Goal: Task Accomplishment & Management: Complete application form

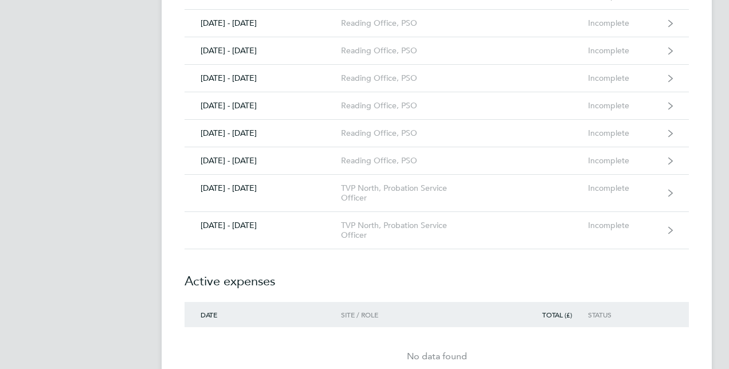
scroll to position [1357, 0]
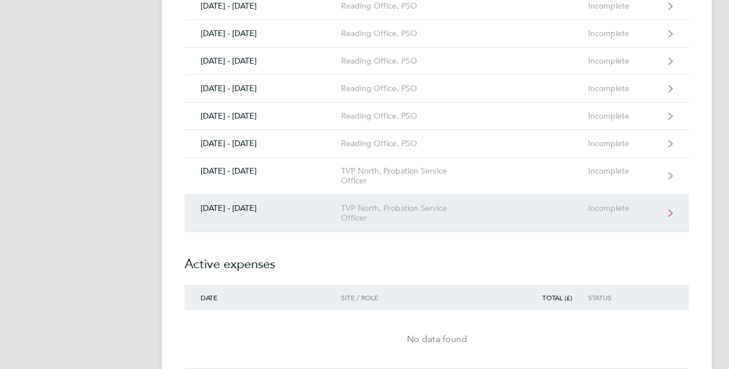
click at [228, 204] on div "[DATE] - [DATE]" at bounding box center [263, 208] width 156 height 10
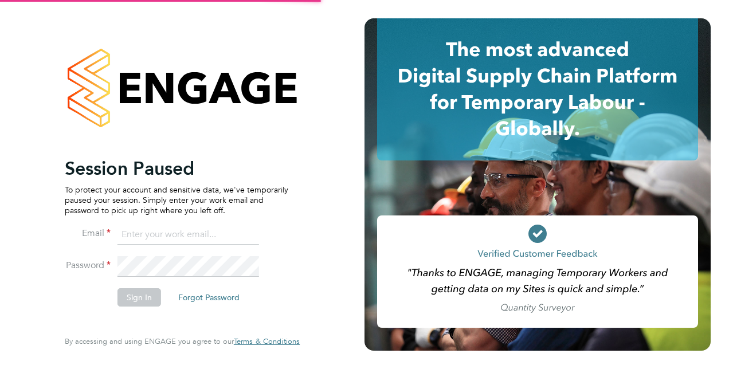
type input "[PERSON_NAME][EMAIL_ADDRESS][DOMAIN_NAME]"
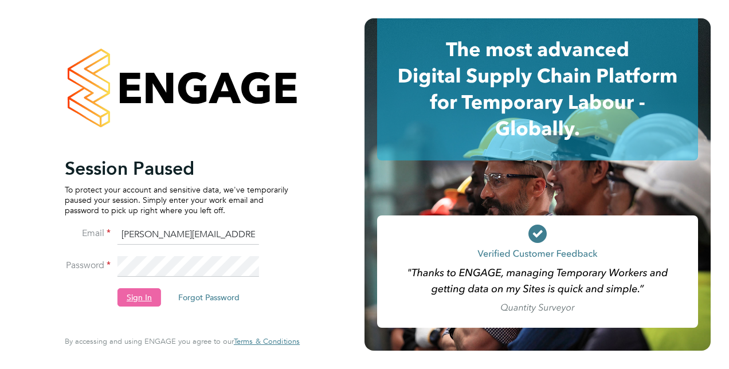
click at [142, 297] on button "Sign In" at bounding box center [139, 297] width 44 height 18
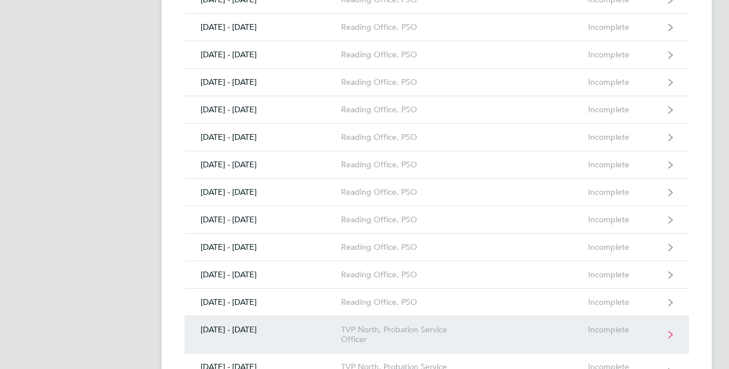
scroll to position [1318, 0]
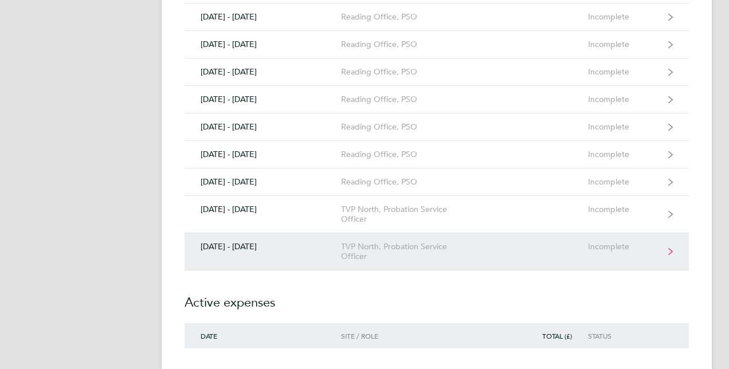
click at [233, 242] on div "[DATE] - [DATE]" at bounding box center [263, 247] width 156 height 10
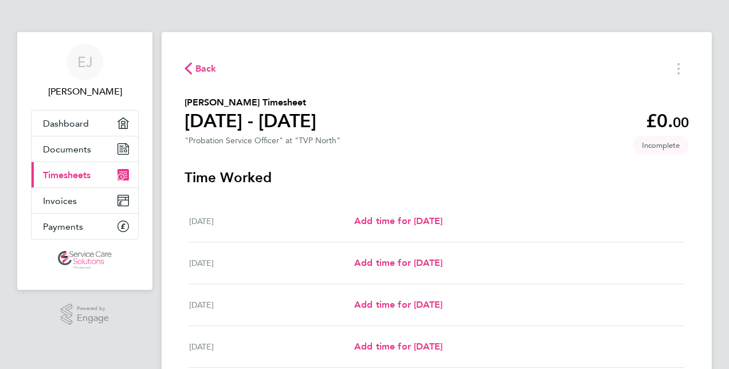
click at [464, 85] on div "Back [PERSON_NAME] Timesheet [DATE] - [DATE] £0. 00 "Probation Service Officer"…" at bounding box center [437, 304] width 550 height 544
click at [412, 219] on span "Add time for [DATE]" at bounding box center [398, 220] width 88 height 11
select select "30"
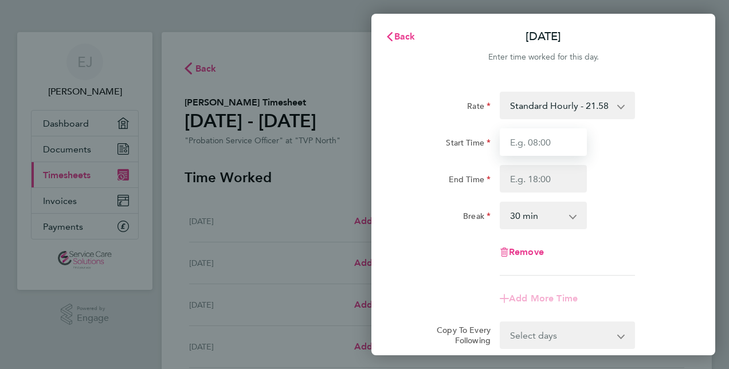
click at [529, 143] on input "Start Time" at bounding box center [543, 142] width 87 height 28
type input "09:00"
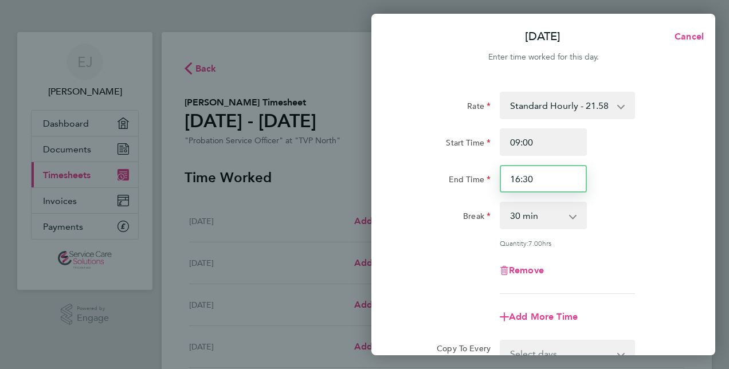
click at [518, 180] on input "16:30" at bounding box center [543, 179] width 87 height 28
click at [535, 174] on input "17:30" at bounding box center [543, 179] width 87 height 28
type input "17:00"
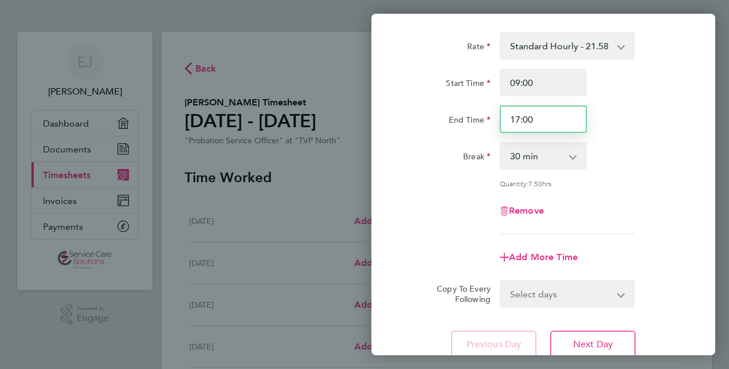
scroll to position [148, 0]
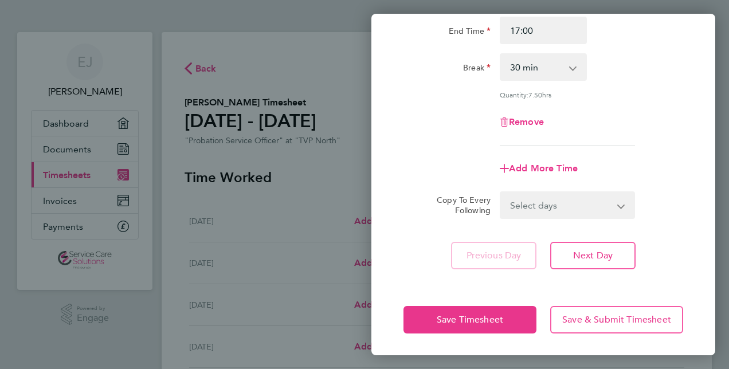
click at [538, 207] on select "Select days Day Weekday (Mon-Fri) Weekend (Sat-Sun) [DATE] [DATE] [DATE] [DATE]…" at bounding box center [561, 205] width 120 height 25
select select "WEEKDAY"
click at [501, 193] on select "Select days Day Weekday (Mon-Fri) Weekend (Sat-Sun) [DATE] [DATE] [DATE] [DATE]…" at bounding box center [561, 205] width 120 height 25
select select "[DATE]"
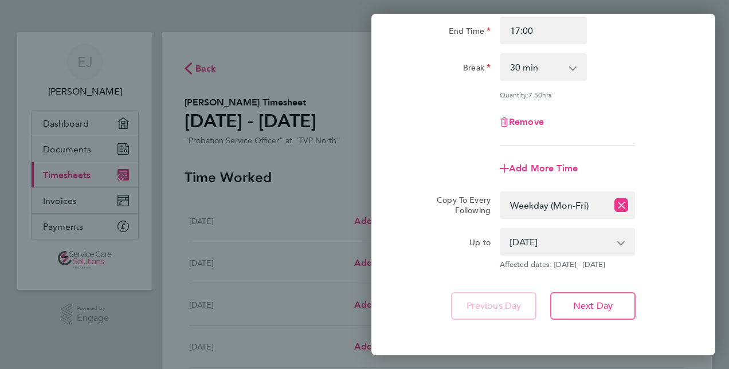
click at [688, 275] on div "Rate Standard Hourly - 21.58 Start Time 09:00 End Time 17:00 Break 0 min 15 min…" at bounding box center [543, 132] width 344 height 404
click at [437, 268] on div "Rate Standard Hourly - 21.58 Start Time 09:00 End Time 17:00 Break 0 min 15 min…" at bounding box center [543, 132] width 344 height 404
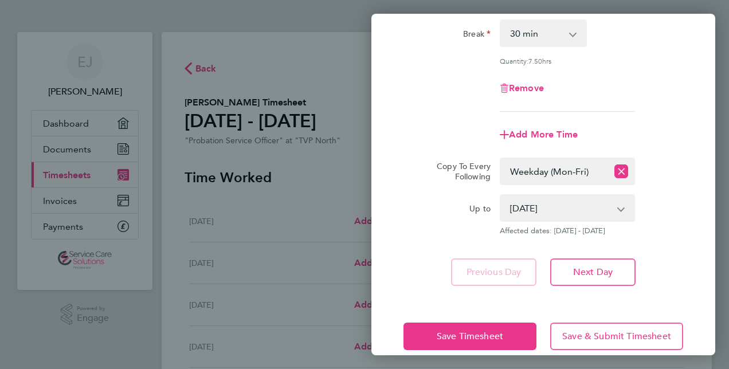
scroll to position [199, 0]
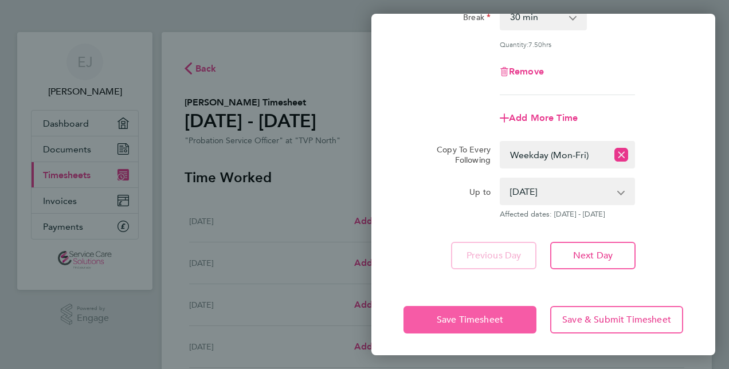
click at [469, 318] on span "Save Timesheet" at bounding box center [470, 319] width 66 height 11
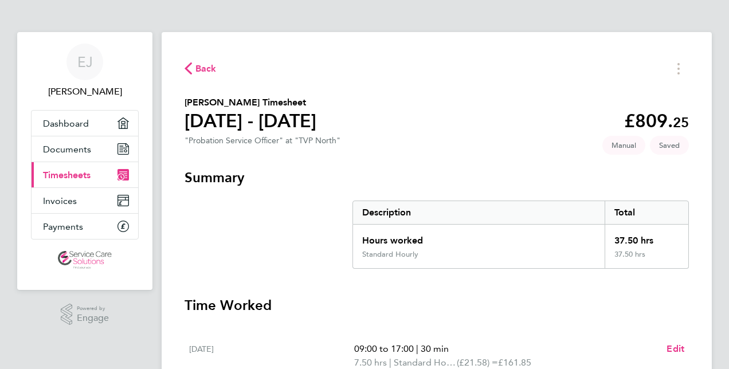
click at [288, 267] on section "Summary Description Total Hours worked 37.50 hrs Standard Hourly 37.50 hrs" at bounding box center [437, 219] width 504 height 100
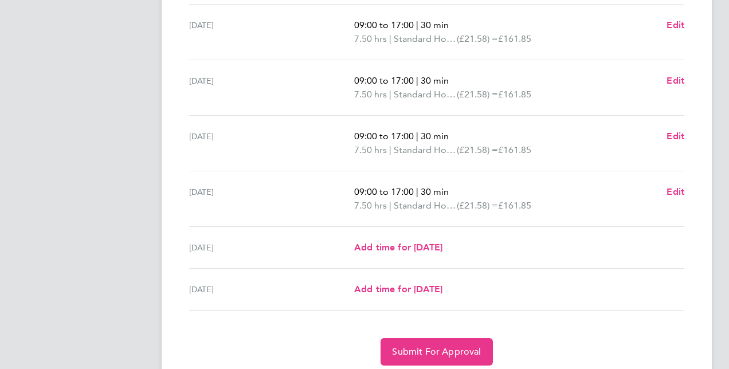
scroll to position [401, 0]
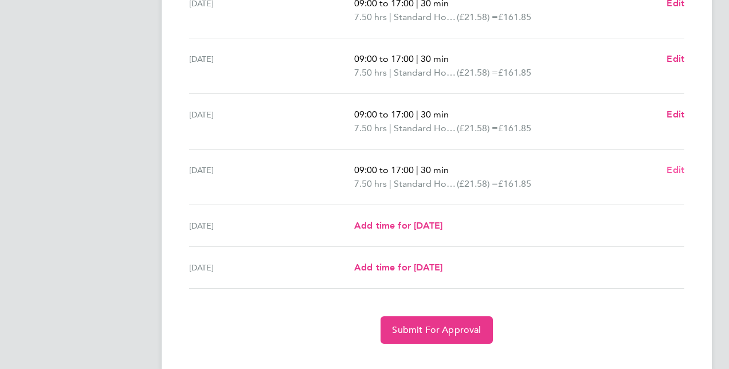
click at [681, 170] on span "Edit" at bounding box center [676, 169] width 18 height 11
select select "30"
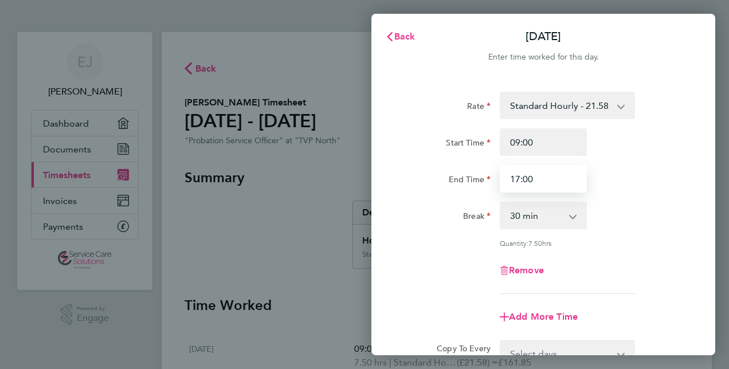
click at [520, 178] on input "17:00" at bounding box center [543, 179] width 87 height 28
click at [527, 178] on input "16:00" at bounding box center [543, 179] width 87 height 28
type input "16:30"
click at [656, 213] on div "Break 0 min 15 min 30 min 45 min 60 min 75 min 90 min" at bounding box center [543, 216] width 289 height 28
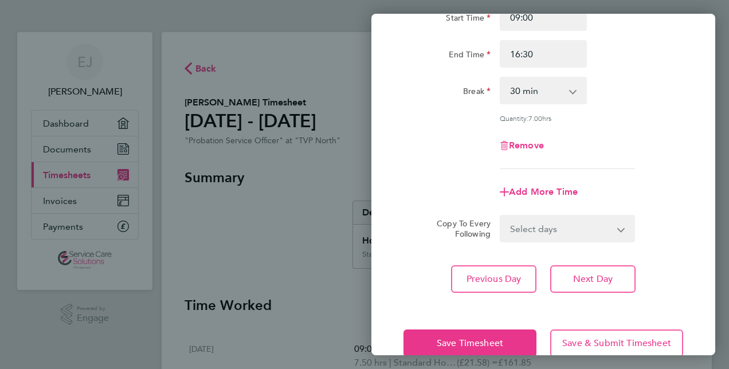
scroll to position [148, 0]
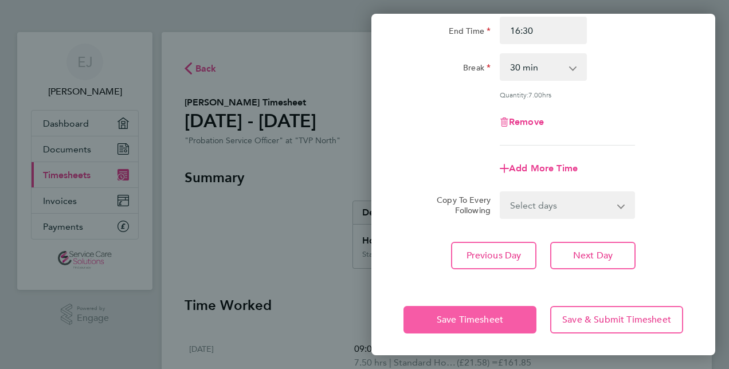
click at [457, 327] on button "Save Timesheet" at bounding box center [469, 320] width 133 height 28
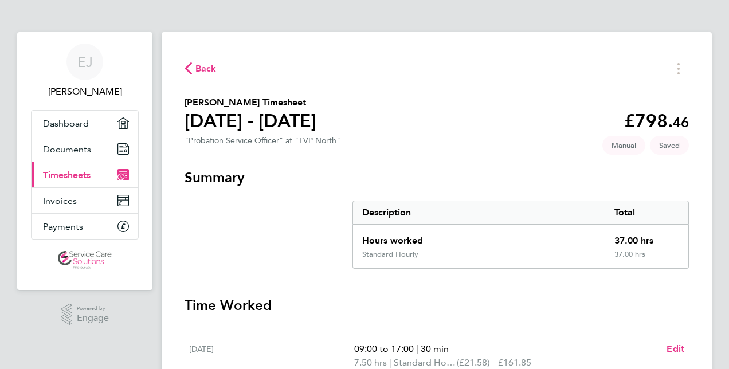
click at [496, 117] on section "[PERSON_NAME] Timesheet [DATE] - [DATE] £798. 46 "Probation Service Officer" at…" at bounding box center [437, 123] width 504 height 54
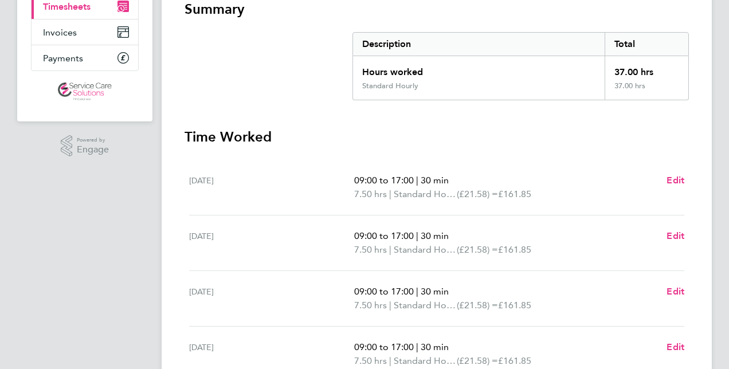
scroll to position [172, 0]
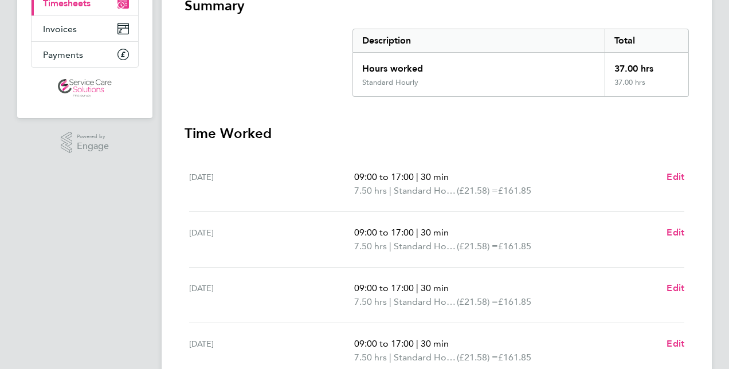
click at [607, 148] on section "Time Worked [DATE] 09:00 to 17:00 | 30 min 7.50 hrs | Standard Hourly (£21.58) …" at bounding box center [437, 348] width 504 height 449
click at [224, 83] on section "Summary Description Total Hours worked 37.00 hrs Standard Hourly 37.00 hrs" at bounding box center [437, 47] width 504 height 100
click at [222, 56] on section "Summary Description Total Hours worked 37.00 hrs Standard Hourly 37.00 hrs" at bounding box center [437, 47] width 504 height 100
click at [221, 63] on section "Summary Description Total Hours worked 37.00 hrs Standard Hourly 37.00 hrs" at bounding box center [437, 47] width 504 height 100
drag, startPoint x: 213, startPoint y: 56, endPoint x: 308, endPoint y: 127, distance: 118.3
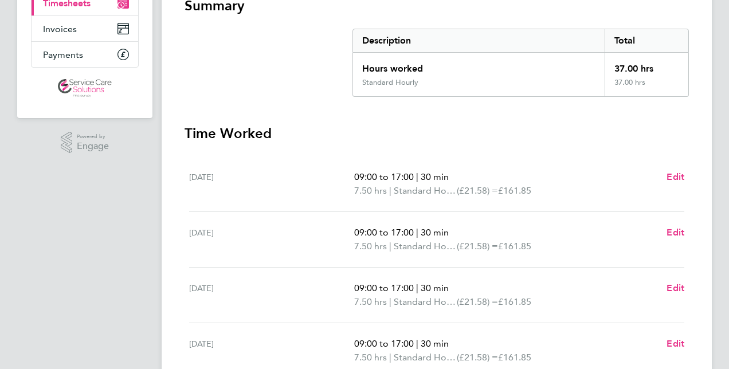
click at [213, 57] on section "Summary Description Total Hours worked 37.00 hrs Standard Hourly 37.00 hrs" at bounding box center [437, 47] width 504 height 100
drag, startPoint x: 428, startPoint y: 136, endPoint x: 448, endPoint y: 135, distance: 20.1
click at [431, 136] on h3 "Time Worked" at bounding box center [437, 133] width 504 height 18
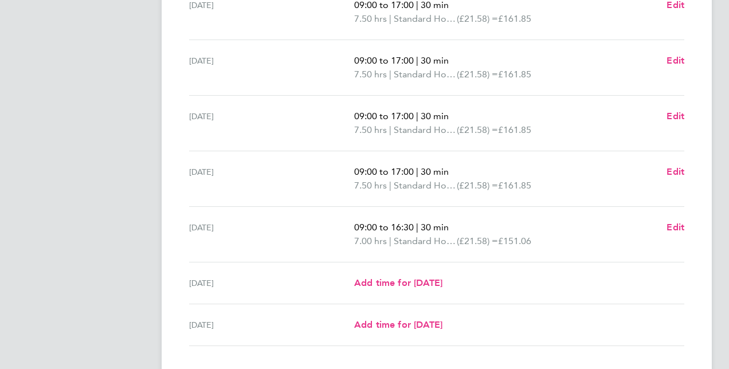
scroll to position [420, 0]
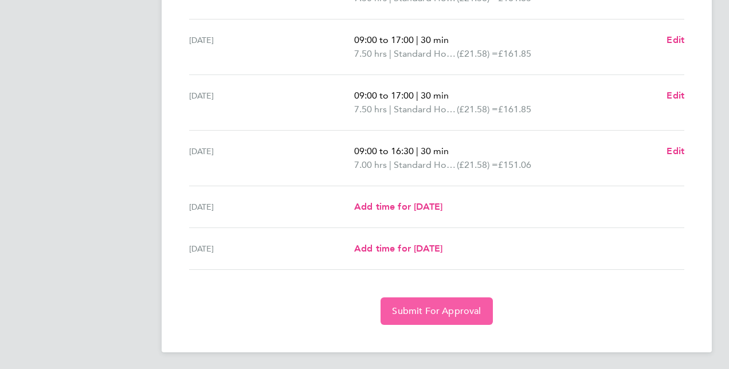
click at [430, 311] on span "Submit For Approval" at bounding box center [436, 310] width 89 height 11
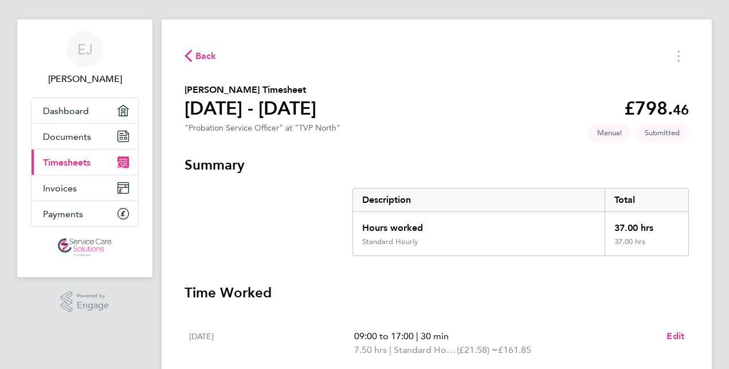
scroll to position [0, 0]
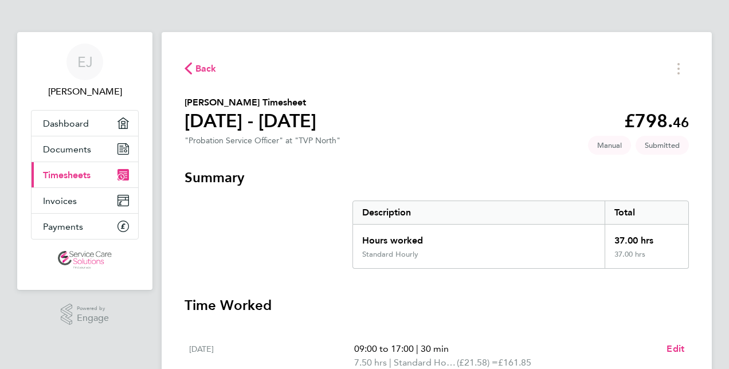
click at [573, 117] on section "[PERSON_NAME] Timesheet [DATE] - [DATE] £798. 46 "Probation Service Officer" at…" at bounding box center [437, 123] width 504 height 54
drag, startPoint x: 48, startPoint y: 332, endPoint x: 58, endPoint y: 336, distance: 11.3
click at [47, 332] on div ".st0{fill:#C0C1C2;} Powered by Engage" at bounding box center [84, 314] width 135 height 49
click at [520, 111] on section "[PERSON_NAME] Timesheet [DATE] - [DATE] £798. 46 "Probation Service Officer" at…" at bounding box center [437, 123] width 504 height 54
click at [426, 107] on section "[PERSON_NAME] Timesheet [DATE] - [DATE] £798. 46 "Probation Service Officer" at…" at bounding box center [437, 123] width 504 height 54
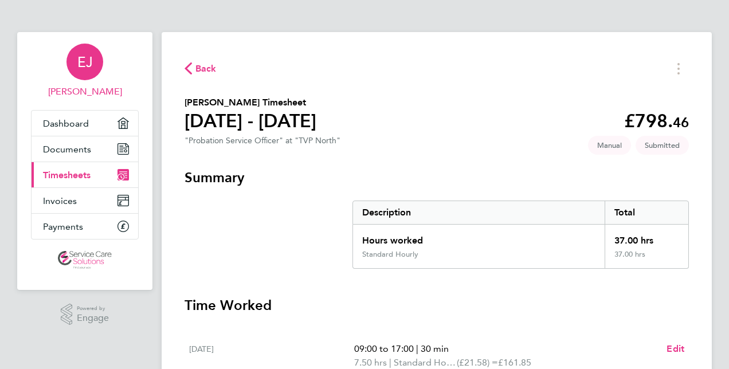
click at [74, 87] on span "[PERSON_NAME]" at bounding box center [85, 92] width 108 height 14
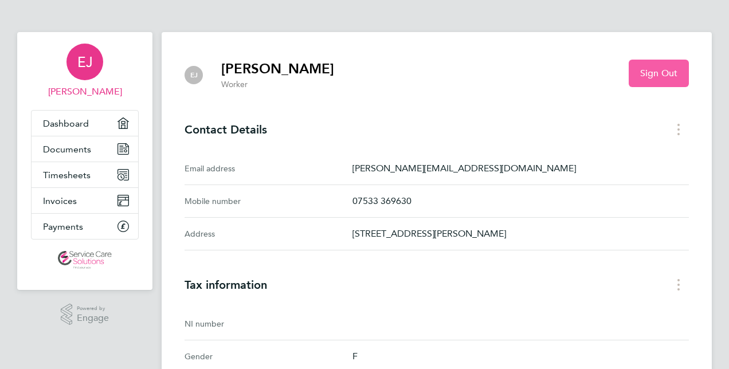
click at [671, 72] on span "Sign Out" at bounding box center [658, 73] width 37 height 11
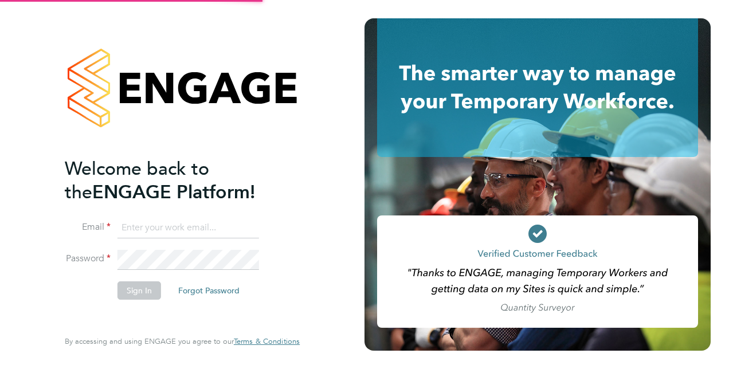
type input "[PERSON_NAME][EMAIL_ADDRESS][DOMAIN_NAME]"
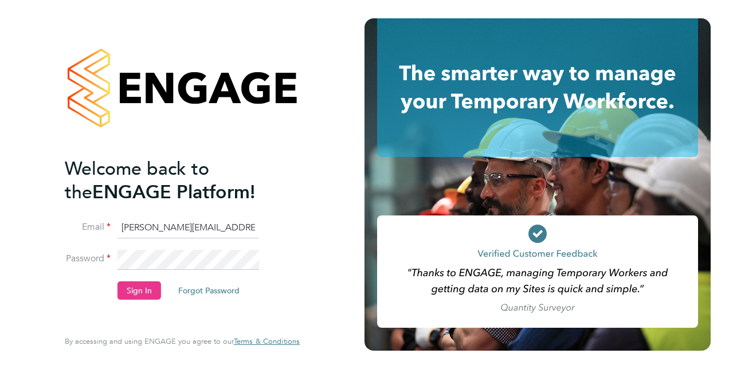
click at [321, 127] on div "Welcome back to the ENGAGE Platform! Email [PERSON_NAME][EMAIL_ADDRESS][DOMAIN_…" at bounding box center [182, 184] width 281 height 369
